Goal: Navigation & Orientation: Find specific page/section

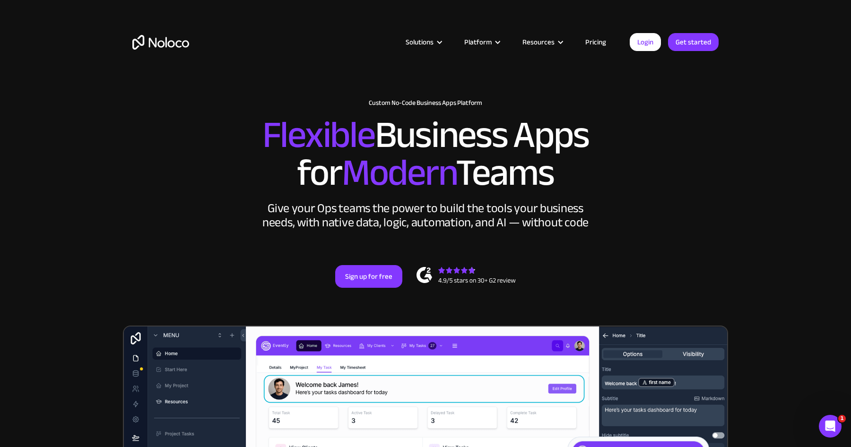
click at [591, 41] on link "Pricing" at bounding box center [595, 42] width 44 height 12
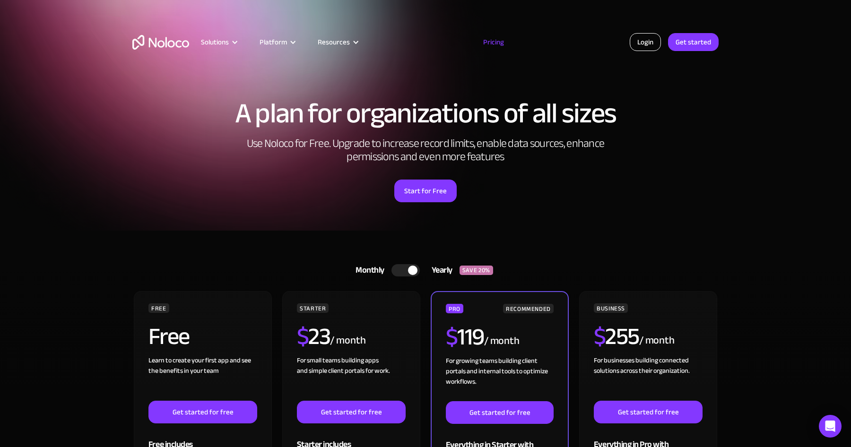
click at [649, 43] on link "Login" at bounding box center [645, 42] width 31 height 18
